Goal: Task Accomplishment & Management: Use online tool/utility

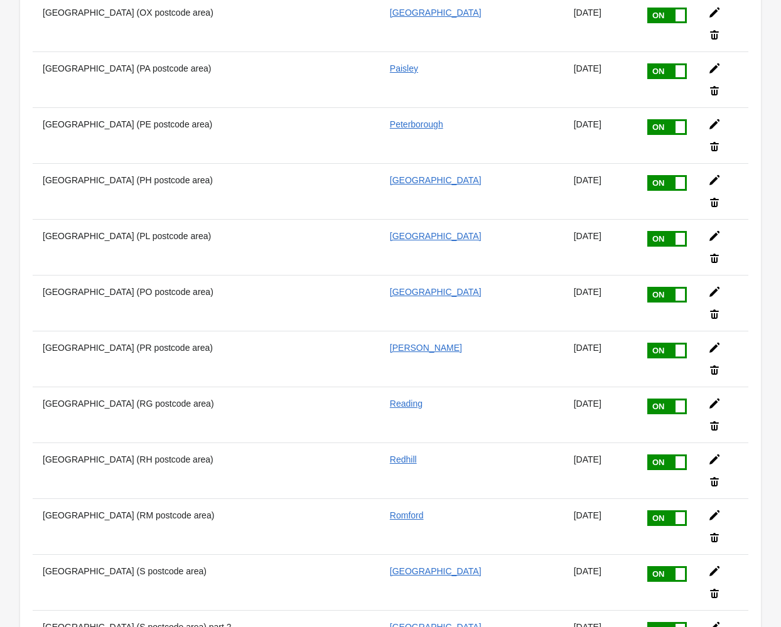
scroll to position [6394, 0]
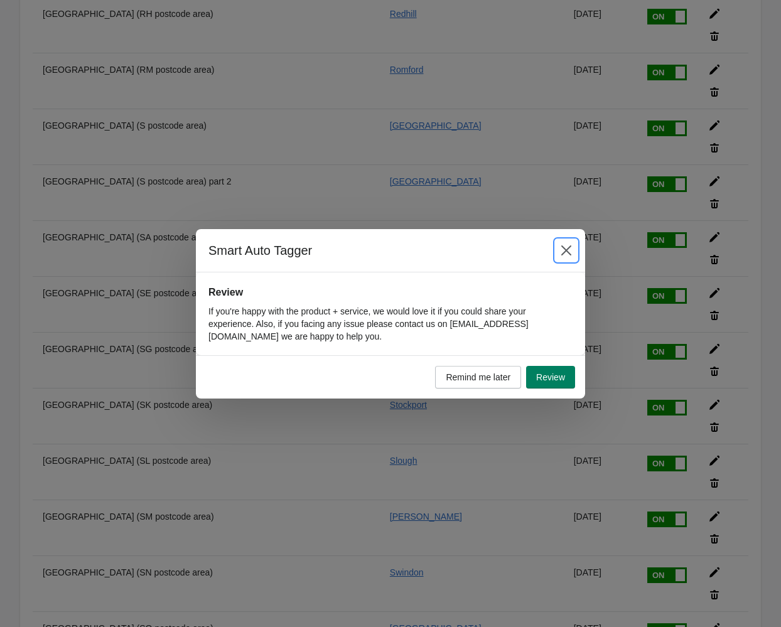
drag, startPoint x: 568, startPoint y: 249, endPoint x: 477, endPoint y: 262, distance: 92.0
click at [567, 249] on icon "Close" at bounding box center [566, 250] width 10 height 10
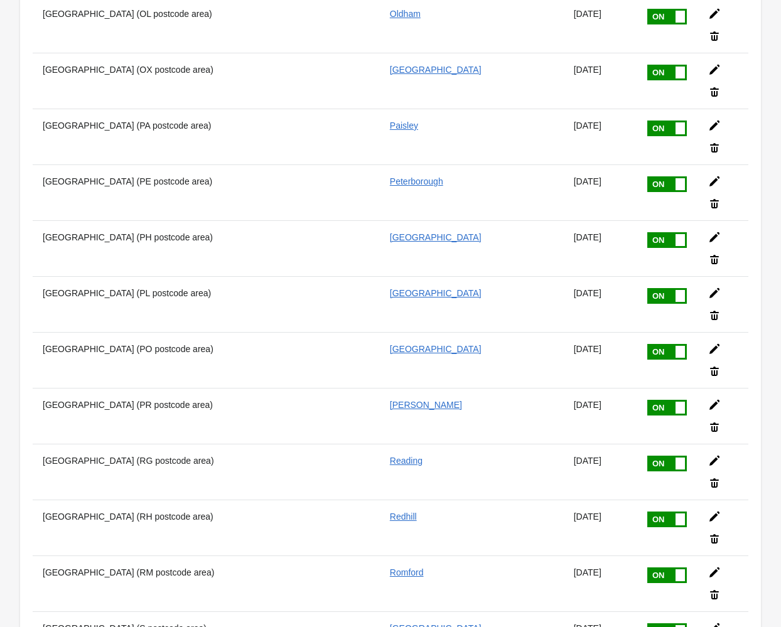
scroll to position [6023, 0]
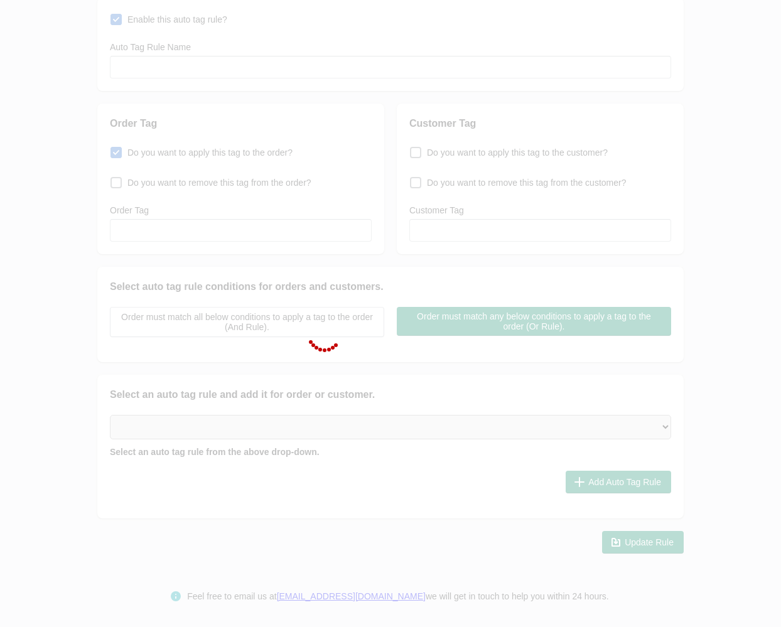
type input "Outbounds (UPS order tag) PART 9"
checkbox input "true"
type input "OUTBOUNDS"
select select "35"
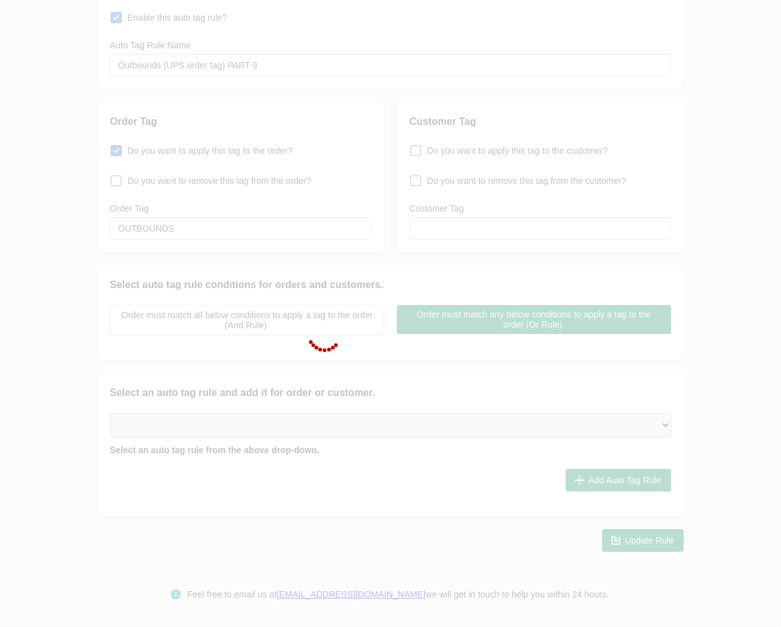
select select "35"
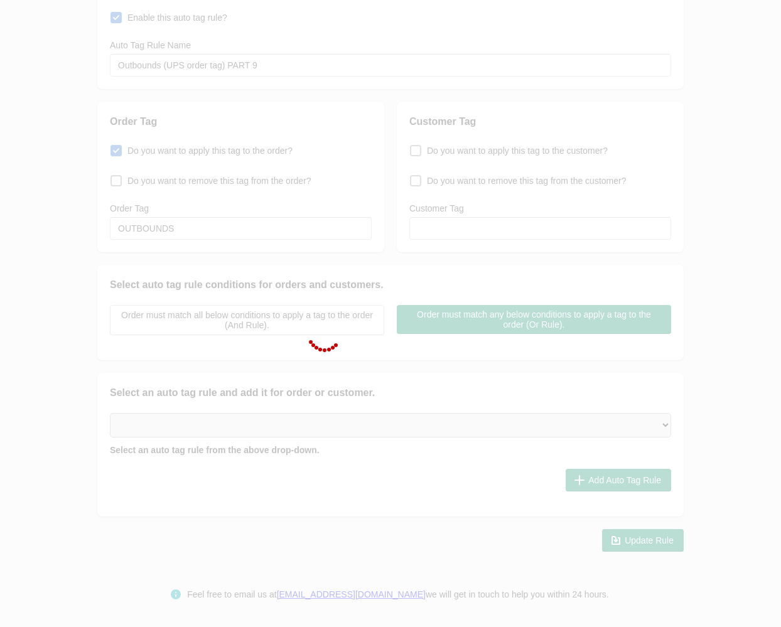
select select "35"
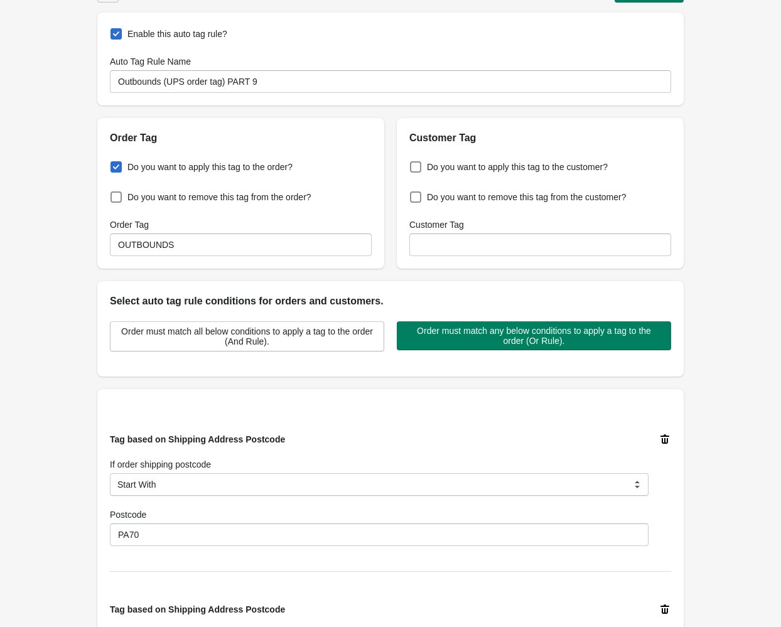
scroll to position [0, 0]
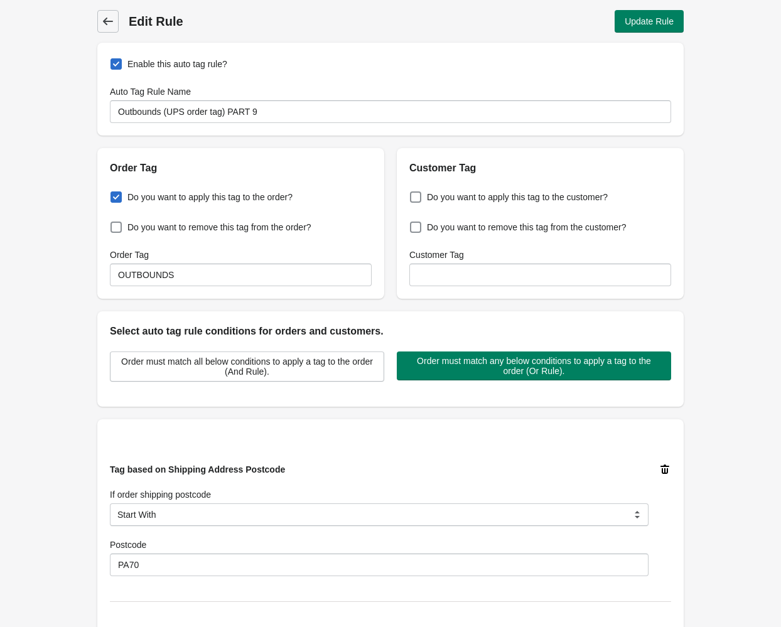
click at [113, 19] on icon at bounding box center [108, 21] width 13 height 13
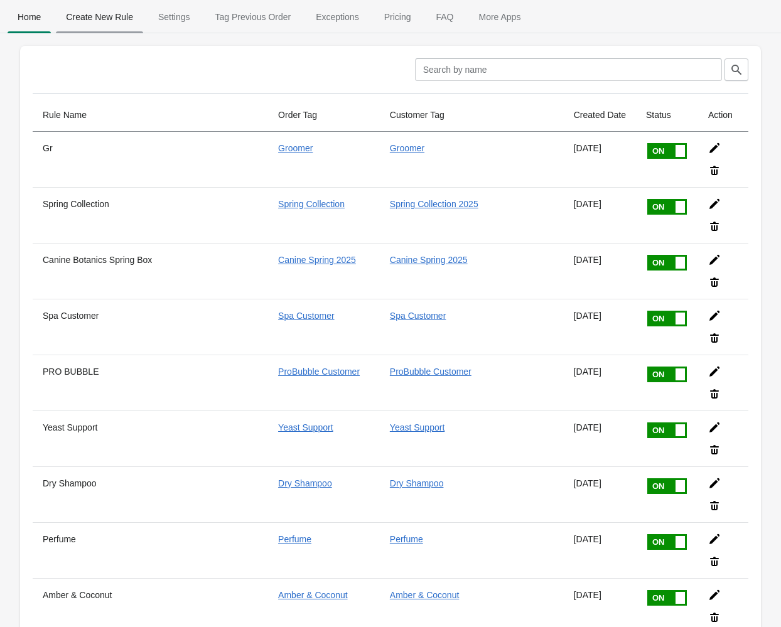
click at [106, 21] on span "Create New Rule" at bounding box center [99, 17] width 87 height 23
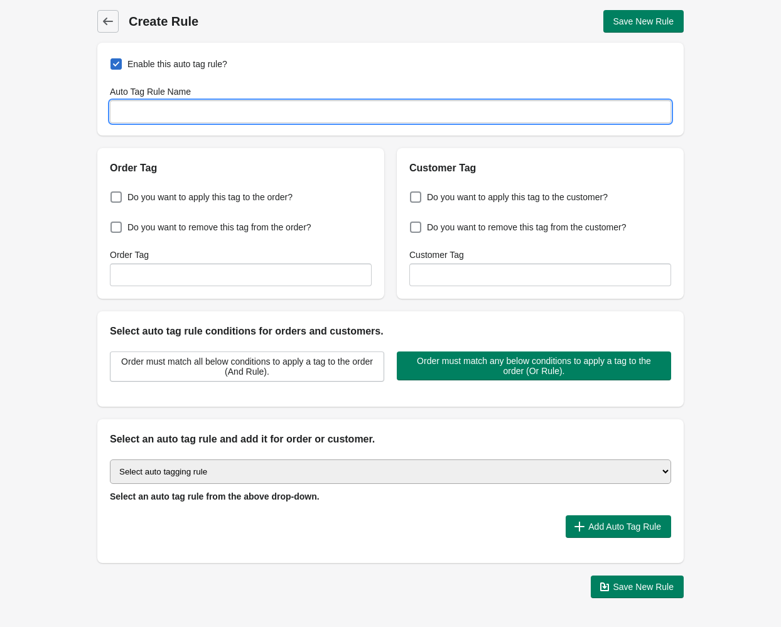
click at [254, 119] on input "Auto Tag Rule Name" at bounding box center [390, 111] width 561 height 23
type input "Customers needing UPS"
click at [160, 199] on span "Do you want to apply this tag to the order?" at bounding box center [209, 197] width 165 height 13
click at [114, 194] on input "Do you want to apply this tag to the order?" at bounding box center [113, 193] width 1 height 1
checkbox input "true"
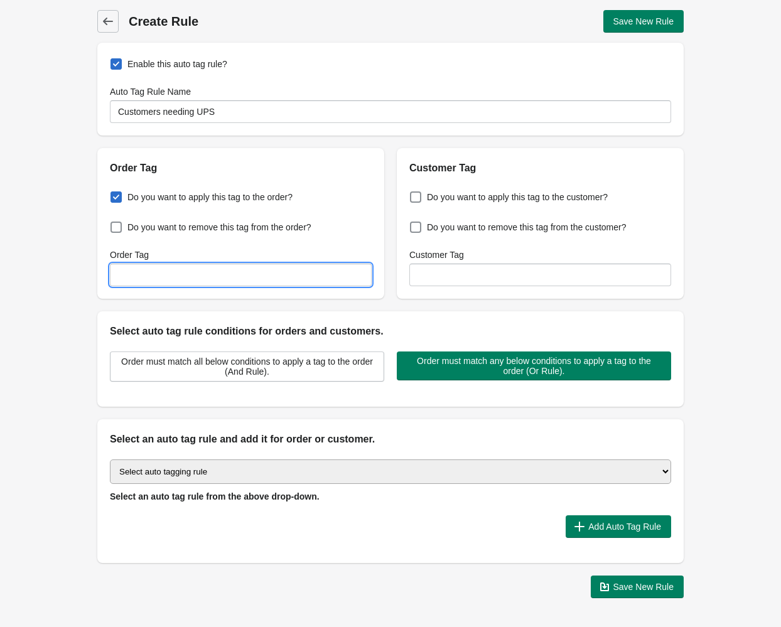
click at [161, 267] on input "Order Tag" at bounding box center [241, 275] width 262 height 23
type input "OUTBOUNDS"
click at [327, 470] on select "Select auto tagging rule Tag by order amount Tag based on the order count (Volu…" at bounding box center [390, 472] width 561 height 24
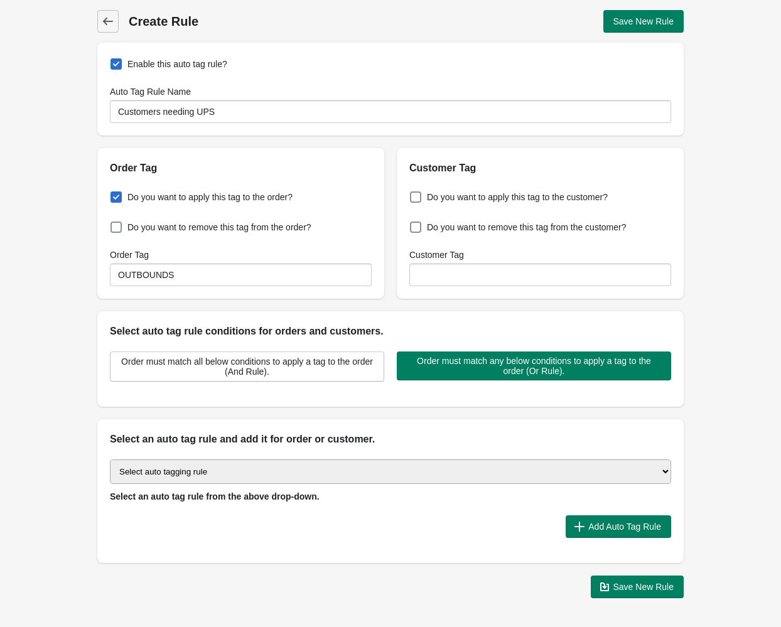
select select "8"
click at [110, 460] on select "Select auto tagging rule Tag by order amount Tag based on the order count (Volu…" at bounding box center [390, 472] width 561 height 24
click at [602, 531] on button "Add Auto Tag Rule" at bounding box center [619, 527] width 106 height 23
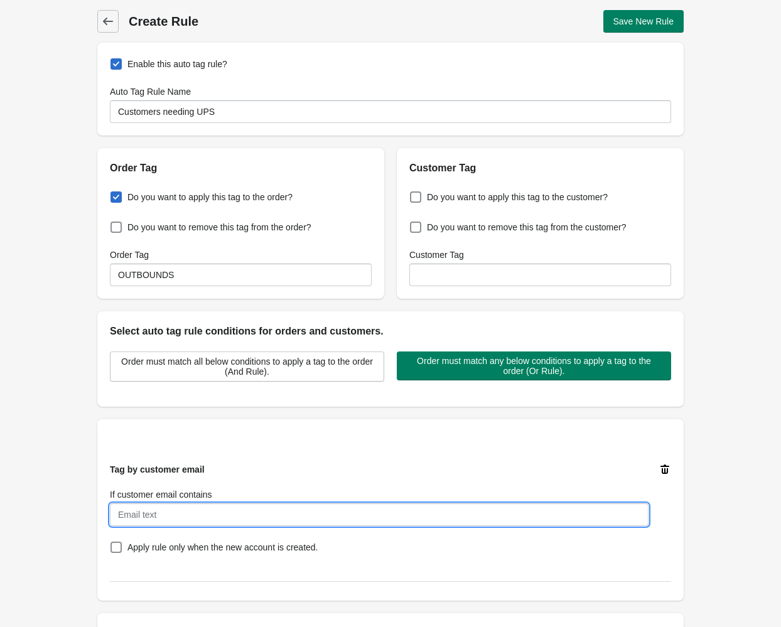
click at [303, 507] on input "If customer email contains" at bounding box center [379, 515] width 539 height 23
paste input "[EMAIL_ADDRESS][DOMAIN_NAME]"
type input "[EMAIL_ADDRESS][DOMAIN_NAME]"
click at [462, 465] on div "Tag by customer email If customer email contains [EMAIL_ADDRESS][DOMAIN_NAME] A…" at bounding box center [379, 509] width 539 height 93
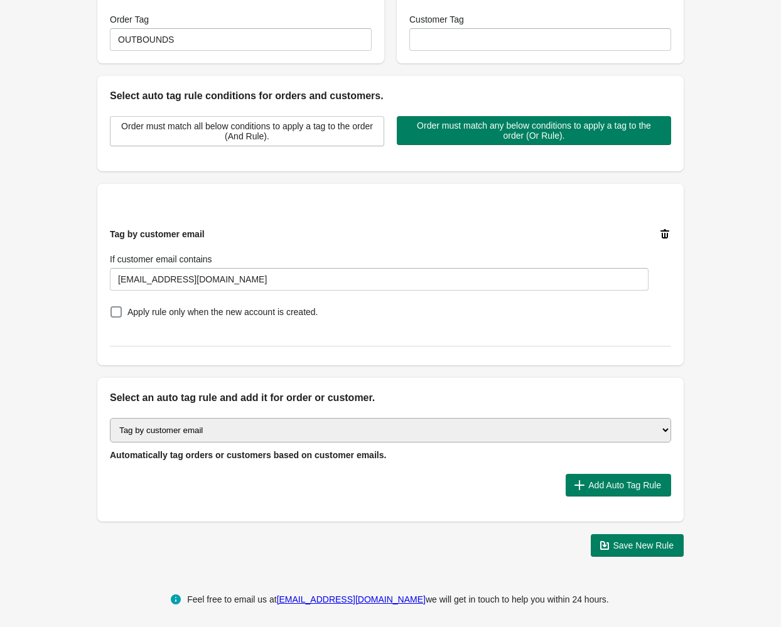
scroll to position [239, 0]
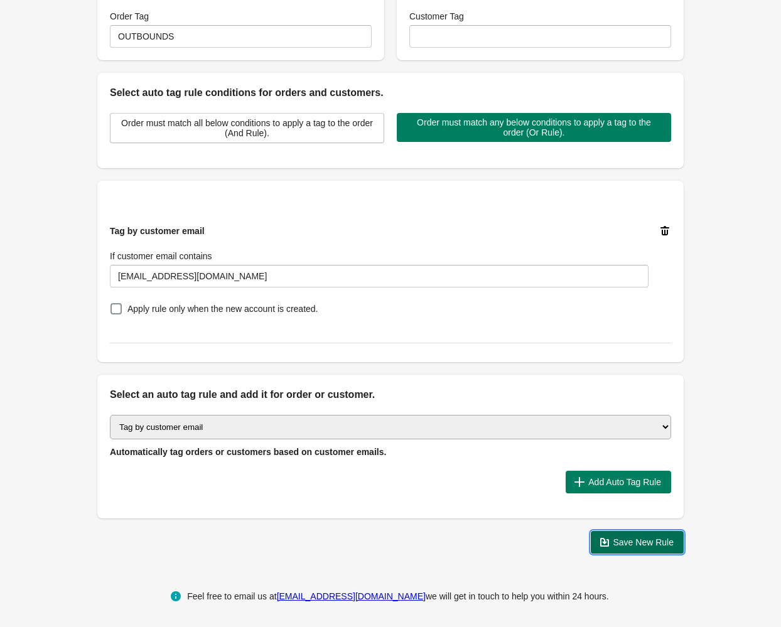
click at [620, 540] on span "Save New Rule" at bounding box center [644, 543] width 61 height 10
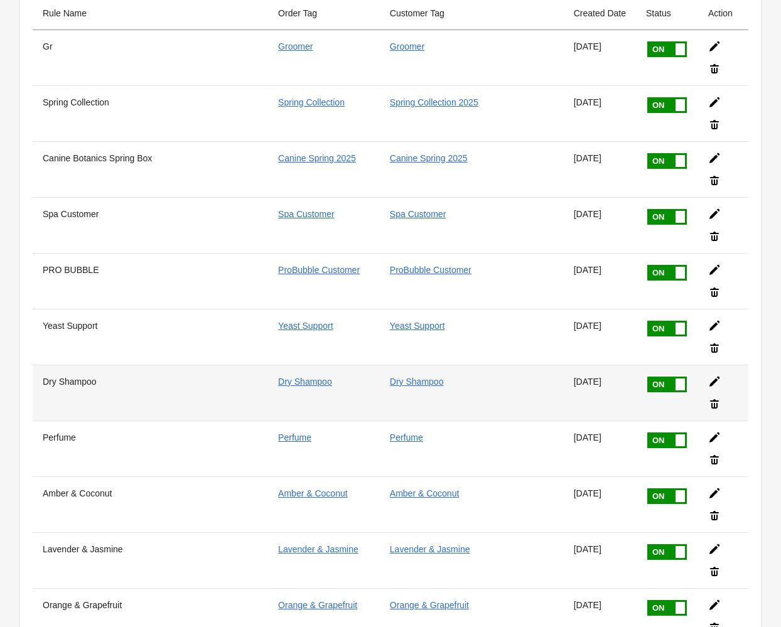
scroll to position [99, 0]
